Goal: Task Accomplishment & Management: Use online tool/utility

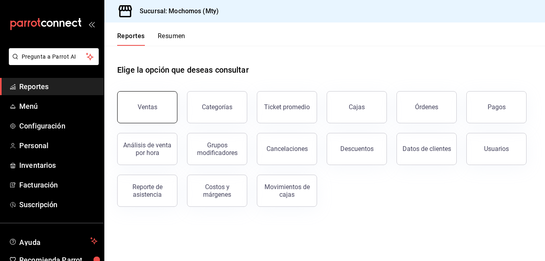
click at [152, 107] on div "Ventas" at bounding box center [148, 107] width 20 height 8
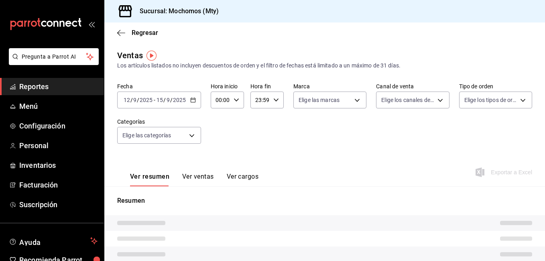
type input "05:00"
click at [246, 141] on div "Fecha [DATE] [DATE] - [DATE] [DATE] Hora inicio 05:00 Hora inicio Hora fin 05:0…" at bounding box center [324, 118] width 415 height 71
click at [195, 99] on div "[DATE] [DATE] - [DATE] [DATE]" at bounding box center [159, 99] width 84 height 17
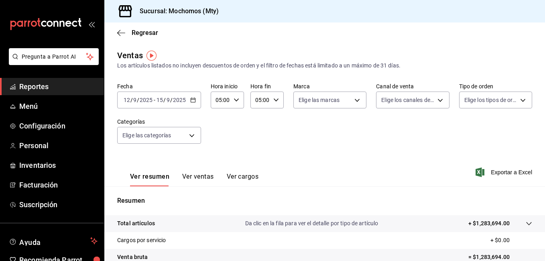
click at [192, 100] on icon "button" at bounding box center [193, 100] width 6 height 6
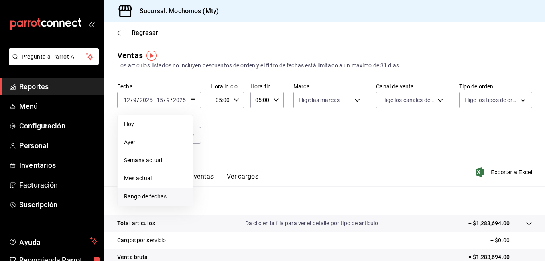
click at [135, 196] on span "Rango de fechas" at bounding box center [155, 196] width 62 height 8
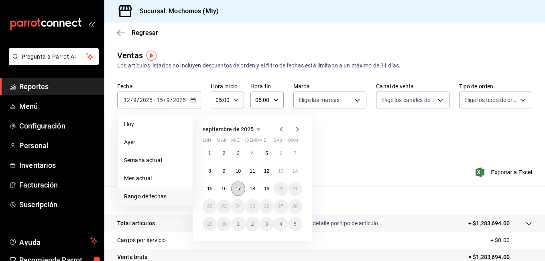
click at [241, 187] on button "17" at bounding box center [238, 188] width 14 height 14
click at [266, 188] on abbr "19" at bounding box center [266, 189] width 5 height 6
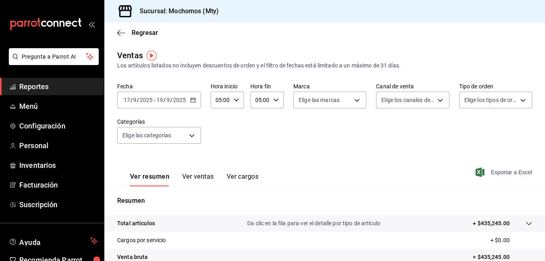
click at [488, 170] on span "Exportar a Excel" at bounding box center [504, 172] width 55 height 10
